Goal: Communication & Community: Share content

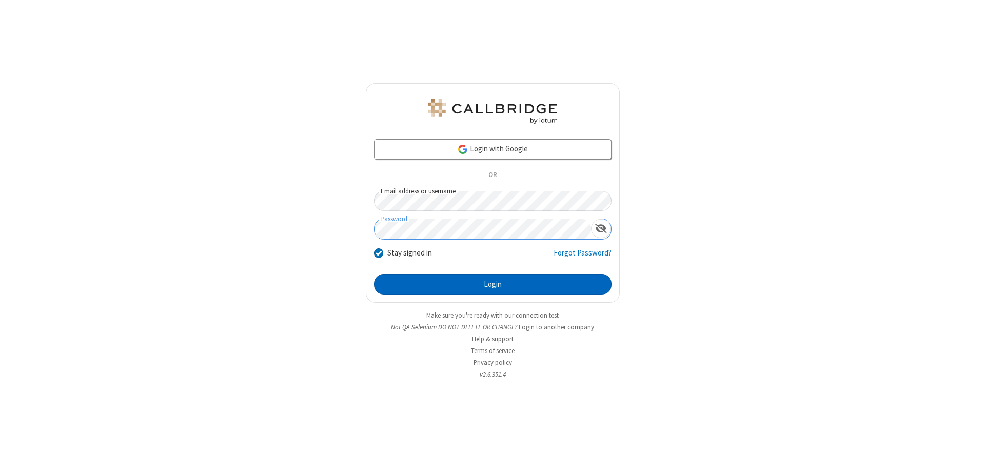
click at [493, 284] on button "Login" at bounding box center [493, 284] width 238 height 21
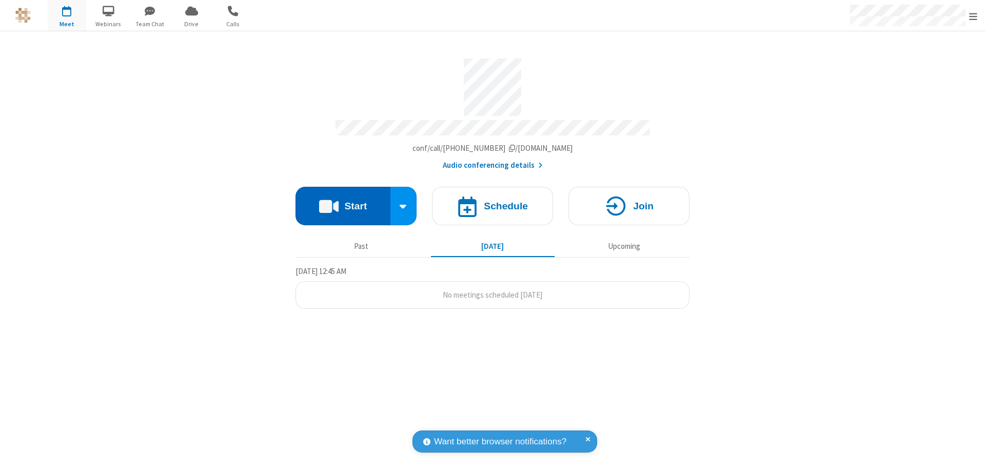
click at [343, 201] on button "Start" at bounding box center [343, 206] width 95 height 38
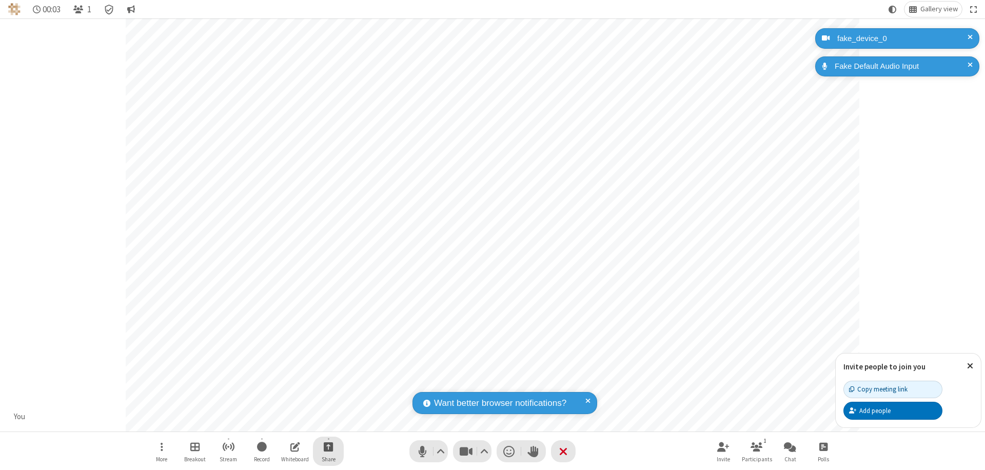
click at [328, 446] on span "Start sharing" at bounding box center [329, 446] width 10 height 13
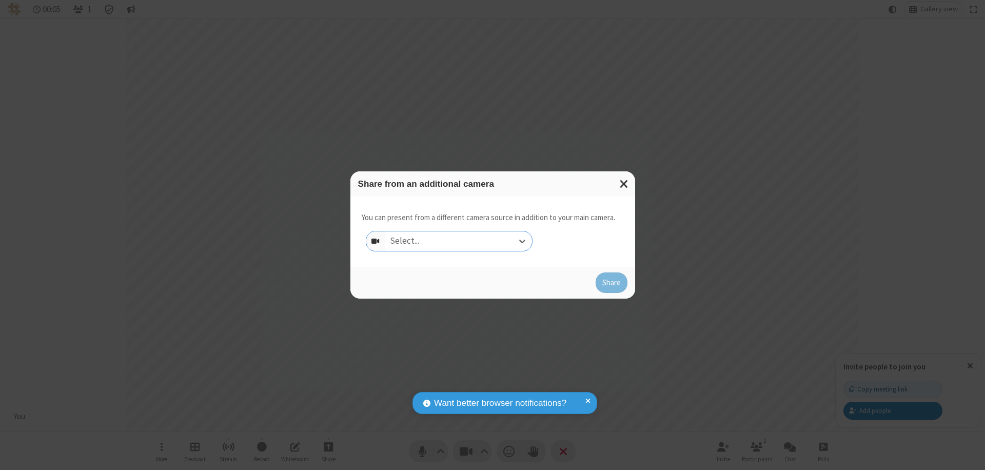
click at [458, 241] on div "Select..." at bounding box center [458, 241] width 147 height 20
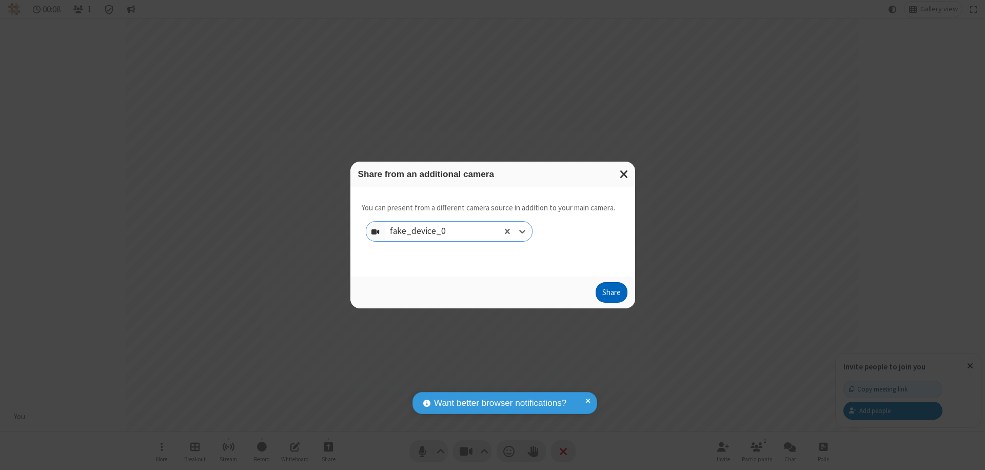
click at [611, 295] on button "Share" at bounding box center [612, 292] width 32 height 21
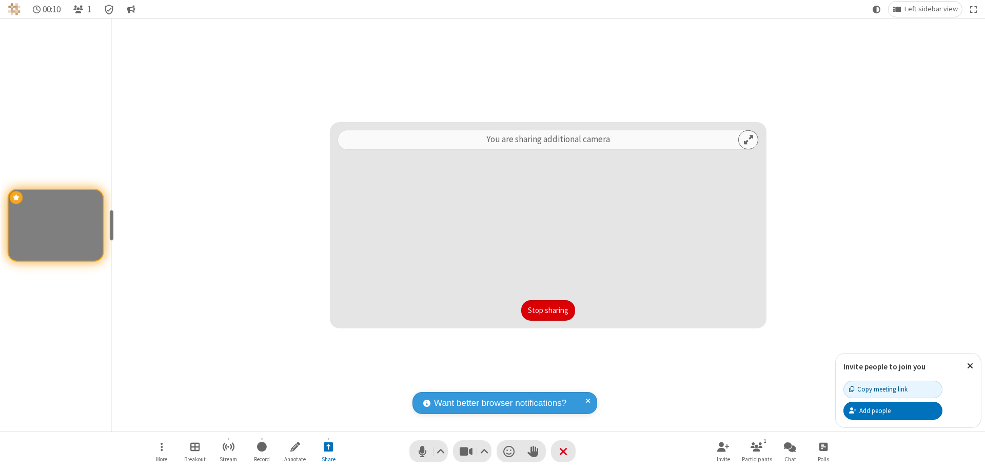
click at [548, 310] on button "Stop sharing" at bounding box center [548, 310] width 54 height 21
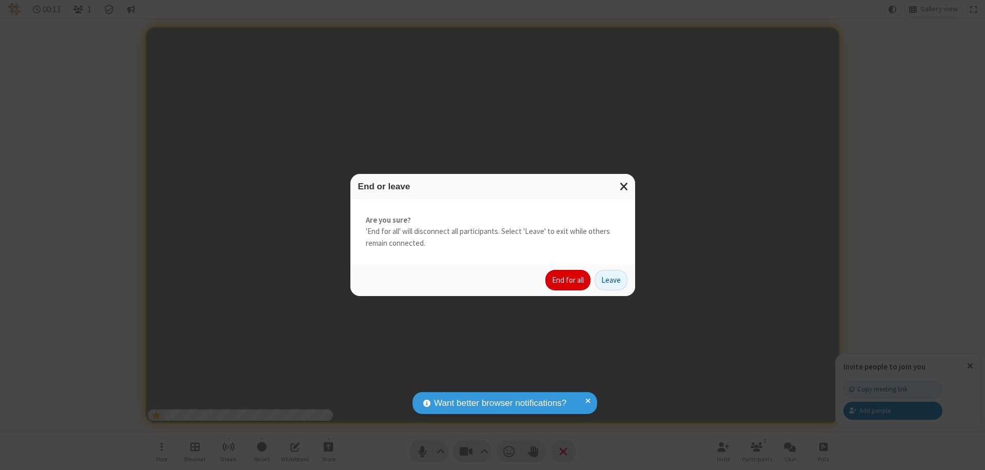
click at [569, 280] on button "End for all" at bounding box center [568, 280] width 45 height 21
